Goal: Navigation & Orientation: Find specific page/section

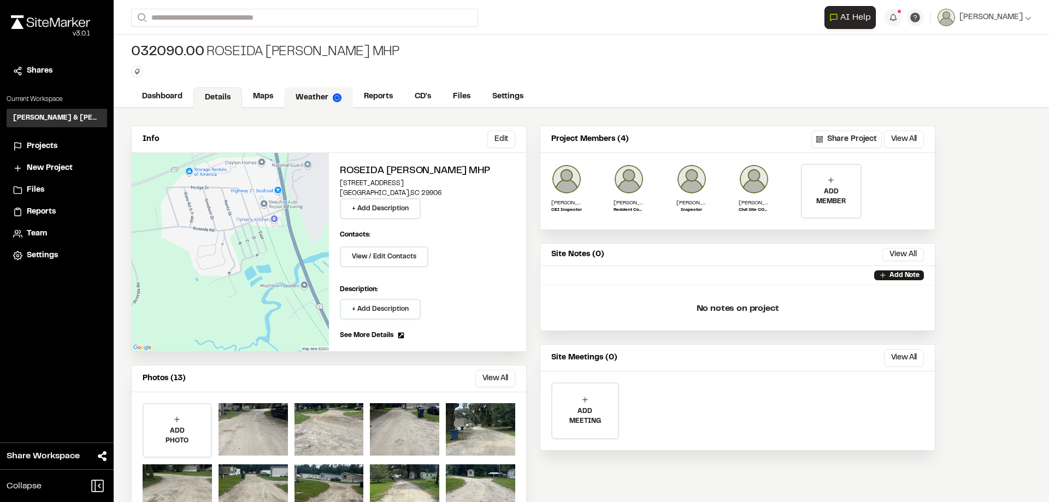
click at [323, 96] on link "Weather" at bounding box center [318, 97] width 69 height 21
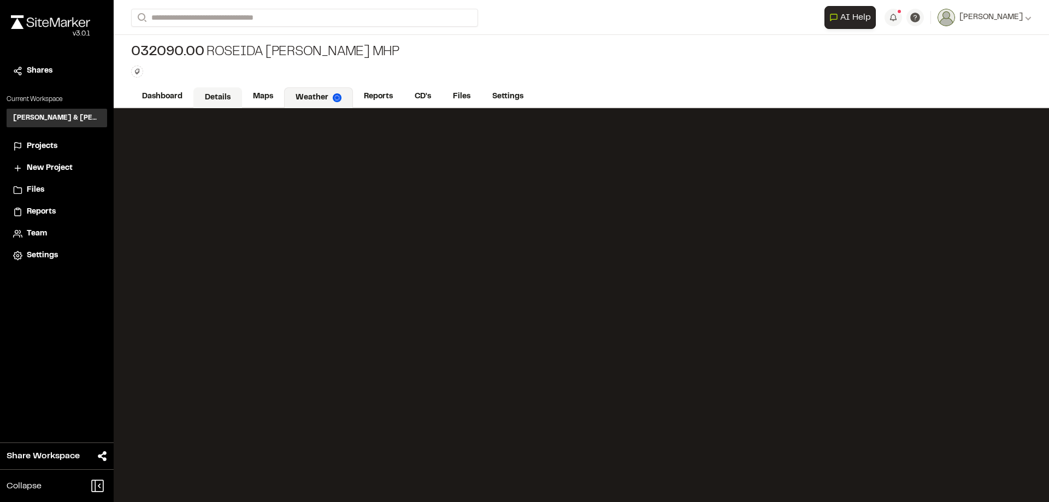
click at [214, 93] on link "Details" at bounding box center [217, 97] width 49 height 21
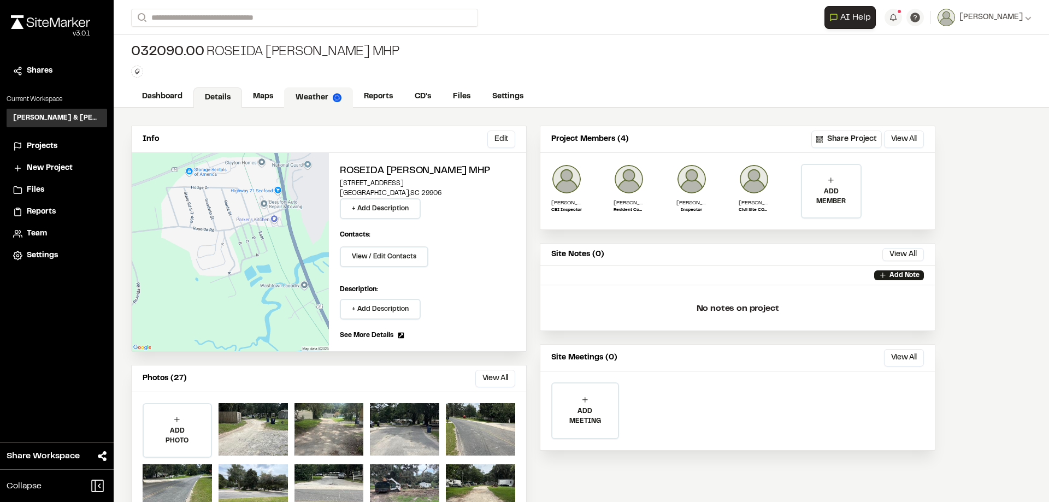
click at [317, 100] on link "Weather" at bounding box center [318, 97] width 69 height 21
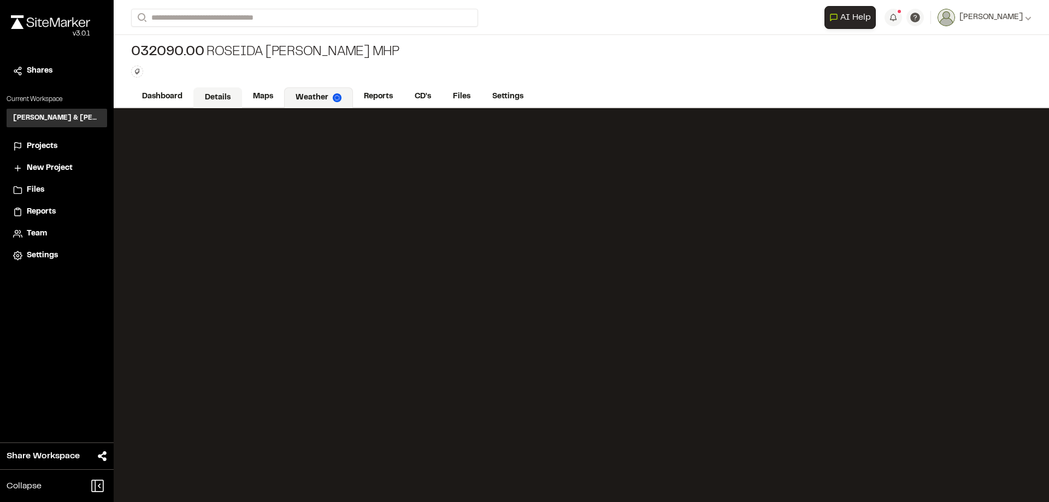
click at [209, 90] on link "Details" at bounding box center [217, 97] width 49 height 21
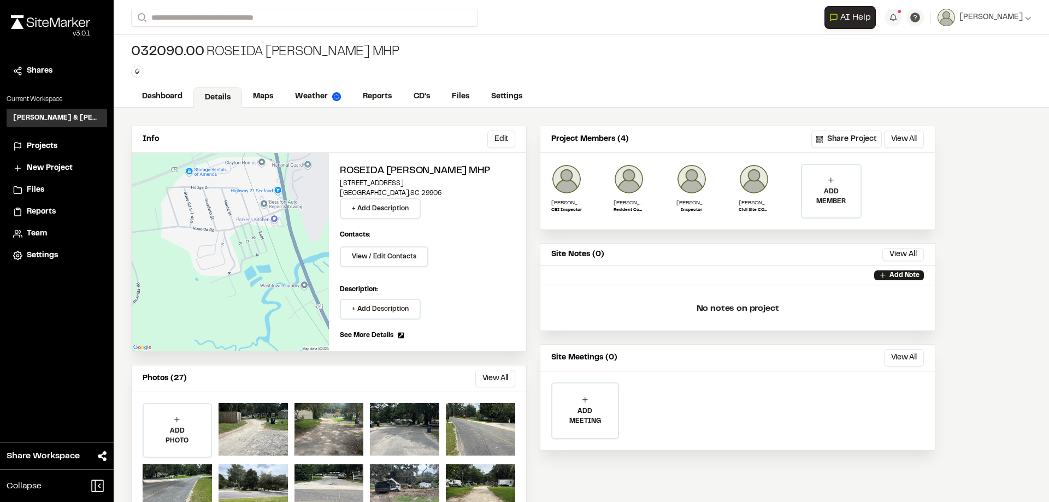
click at [40, 151] on span "Projects" at bounding box center [42, 146] width 31 height 12
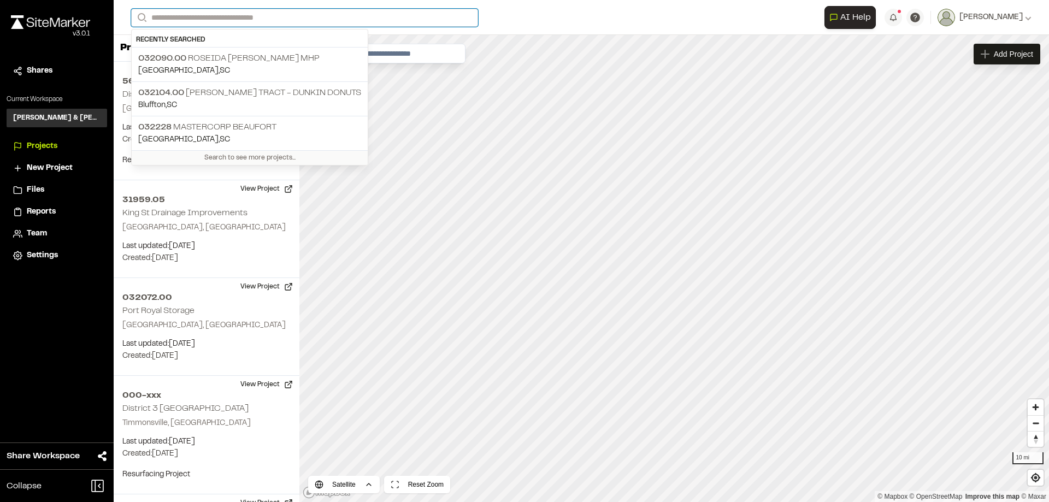
click at [185, 15] on input "Search" at bounding box center [304, 18] width 347 height 18
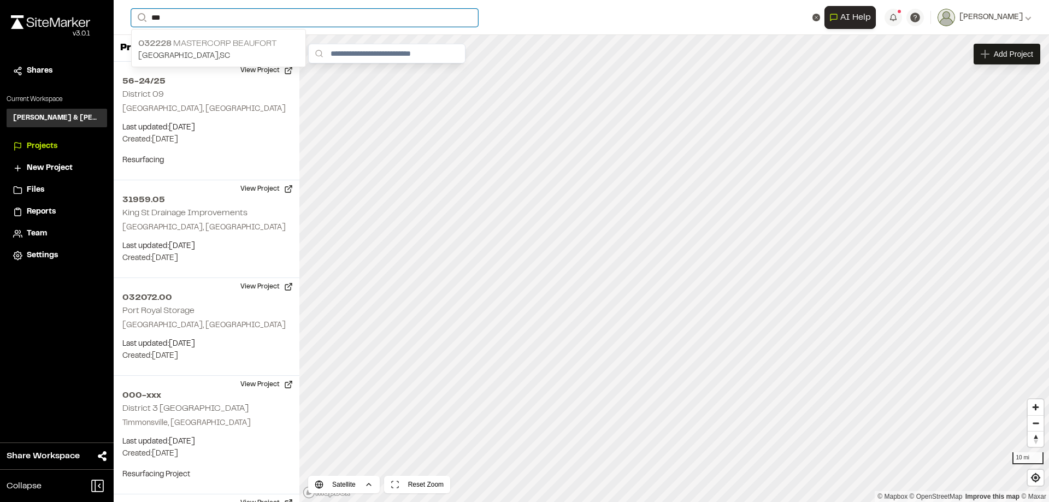
type input "***"
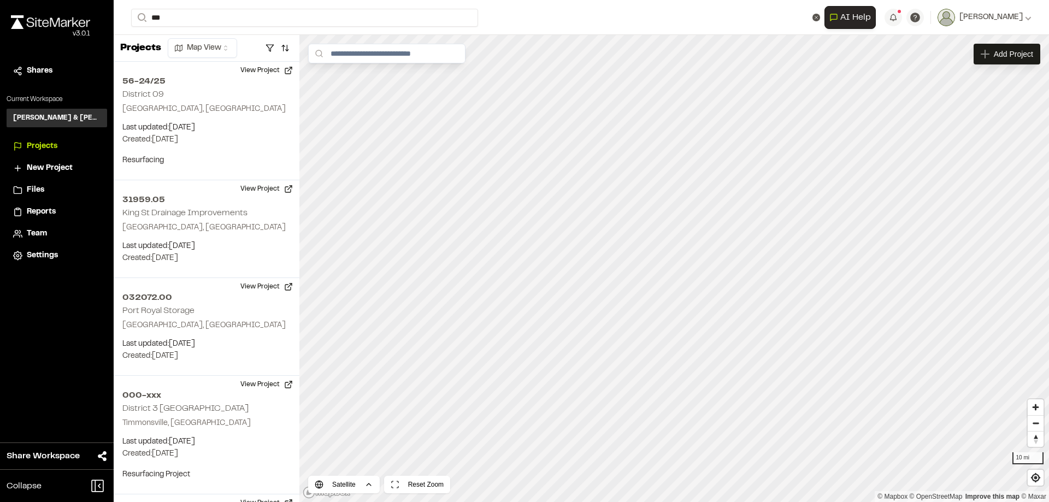
click at [225, 46] on p "032228 Mastercorp Beaufort" at bounding box center [218, 43] width 161 height 13
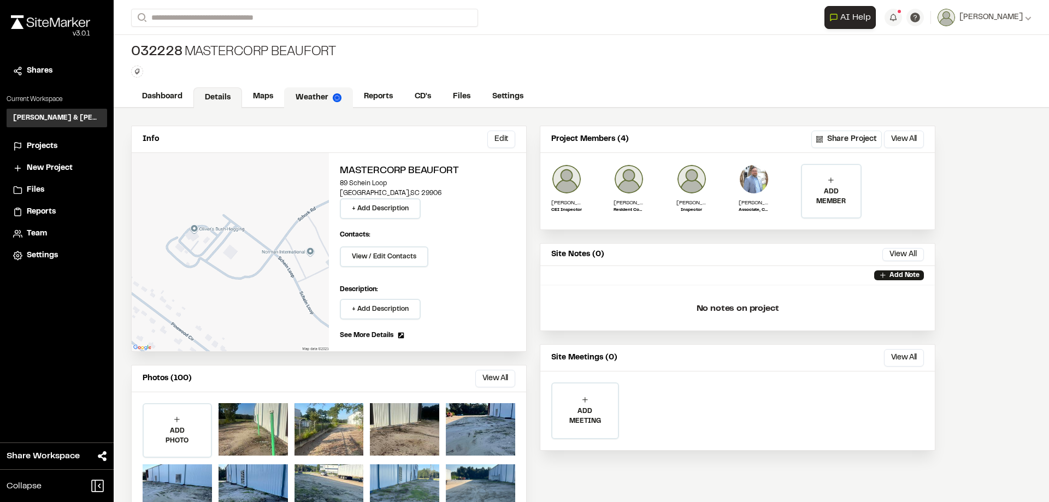
click at [323, 102] on link "Weather" at bounding box center [318, 97] width 69 height 21
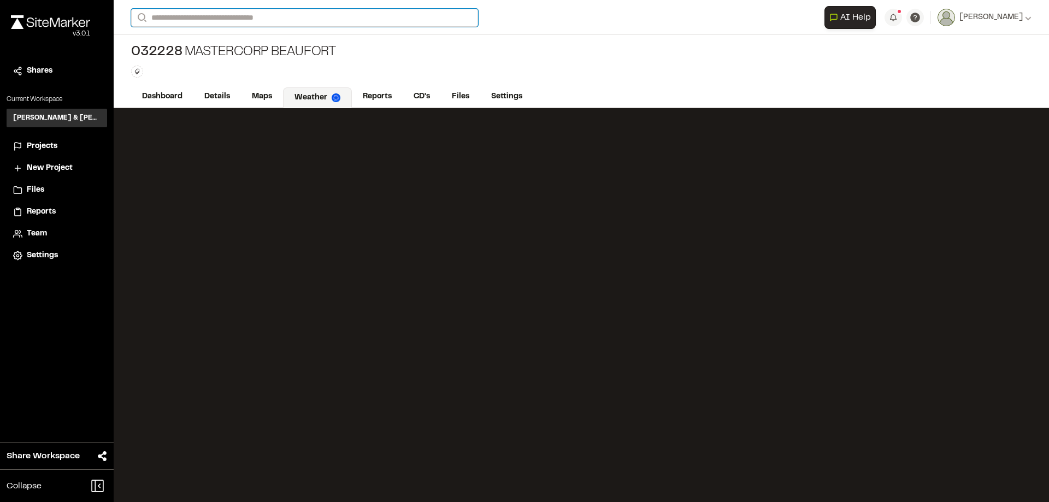
click at [209, 20] on input "Search" at bounding box center [304, 18] width 347 height 18
type input "****"
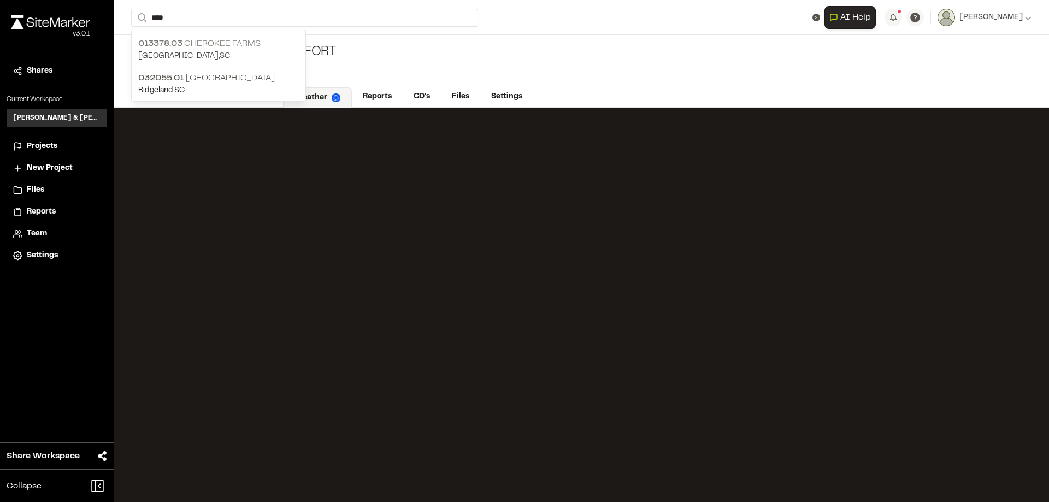
click at [228, 39] on p "013378.03 Cherokee Farms" at bounding box center [218, 43] width 161 height 13
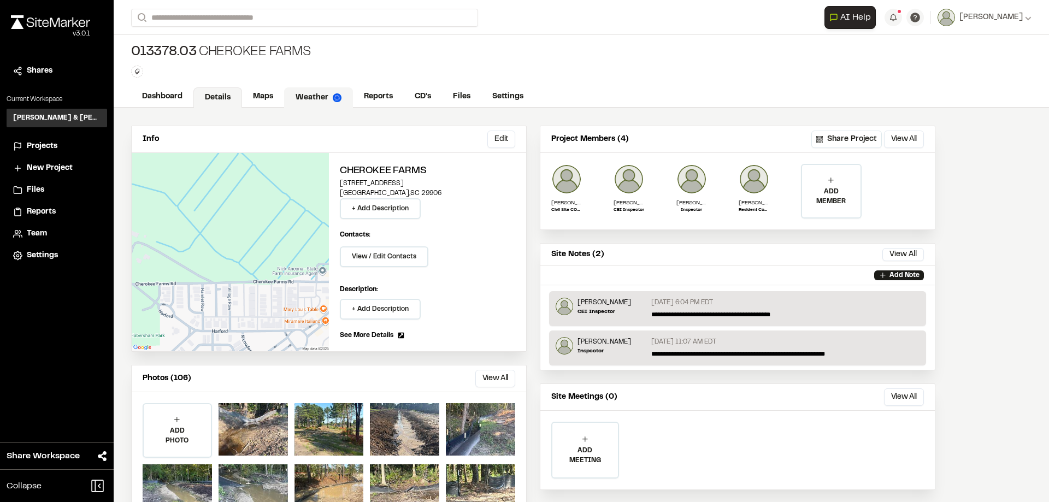
click at [318, 93] on link "Weather" at bounding box center [318, 97] width 69 height 21
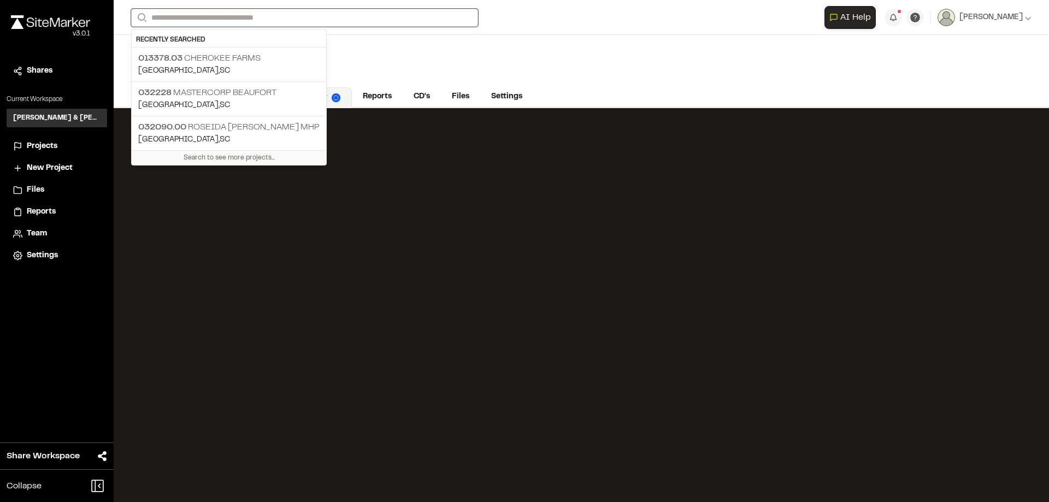
click at [268, 23] on input "Search" at bounding box center [304, 18] width 347 height 18
click at [236, 94] on p "032228 Mastercorp Beaufort" at bounding box center [228, 92] width 181 height 13
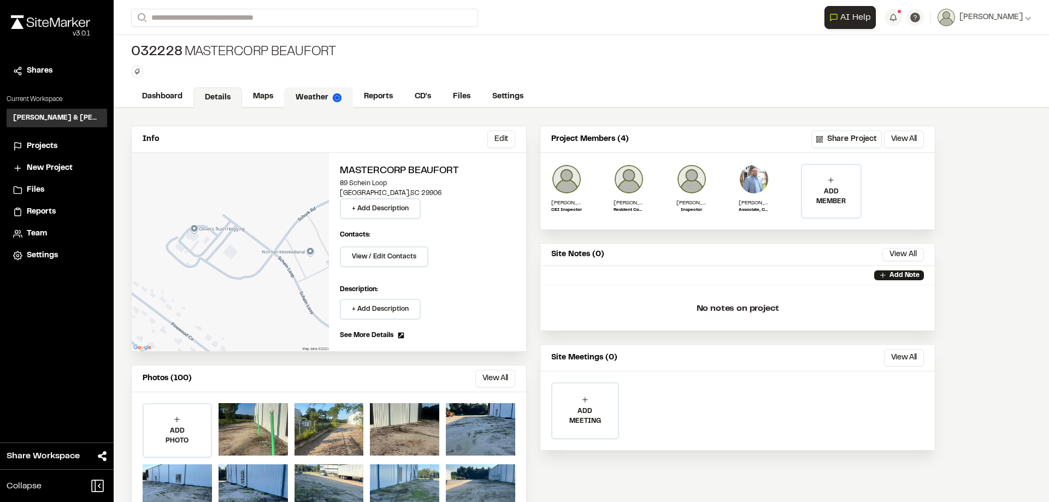
click at [320, 102] on link "Weather" at bounding box center [318, 97] width 69 height 21
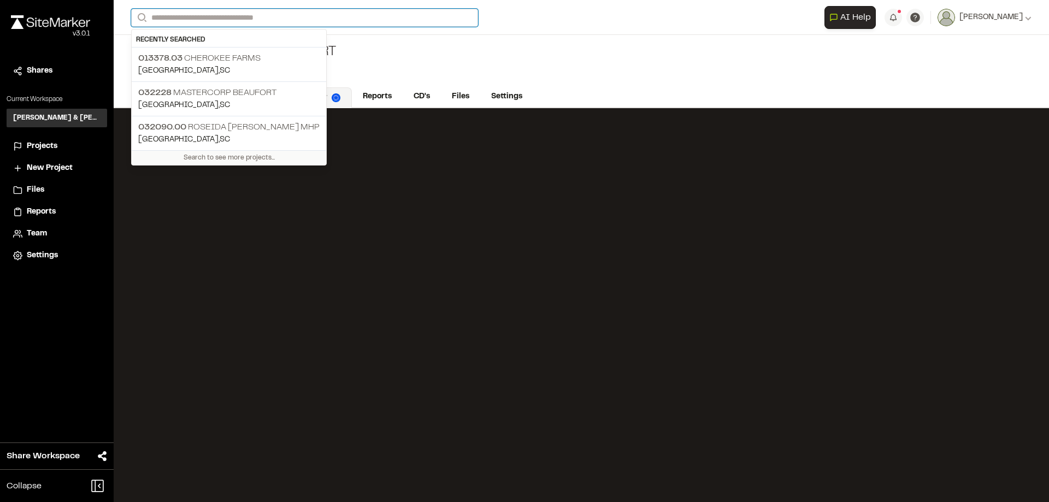
click at [218, 15] on input "Search" at bounding box center [304, 18] width 347 height 18
click at [220, 130] on p "032090.00 Roseida [PERSON_NAME] MHP" at bounding box center [228, 127] width 181 height 13
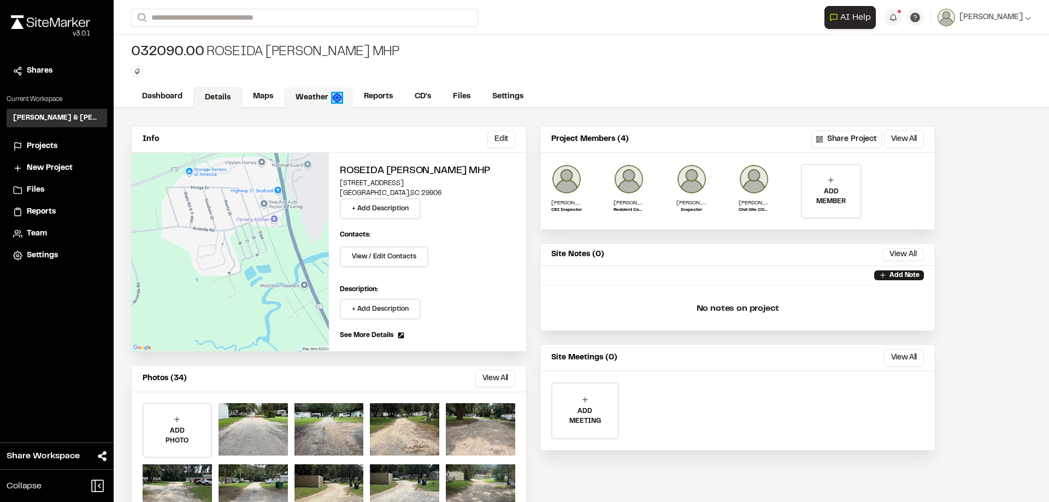
click at [333, 101] on img at bounding box center [337, 97] width 9 height 9
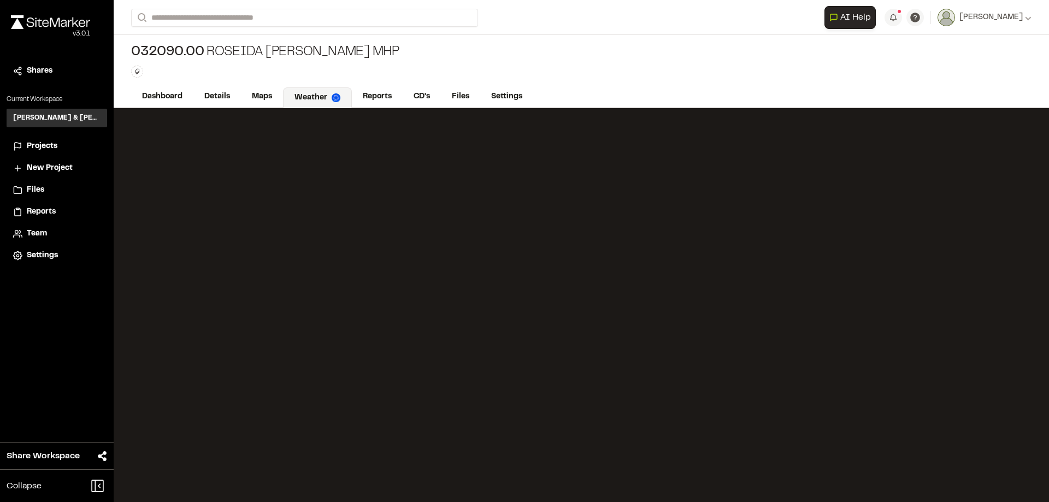
click at [338, 93] on link "Weather" at bounding box center [317, 97] width 69 height 21
